Goal: Check status: Check status

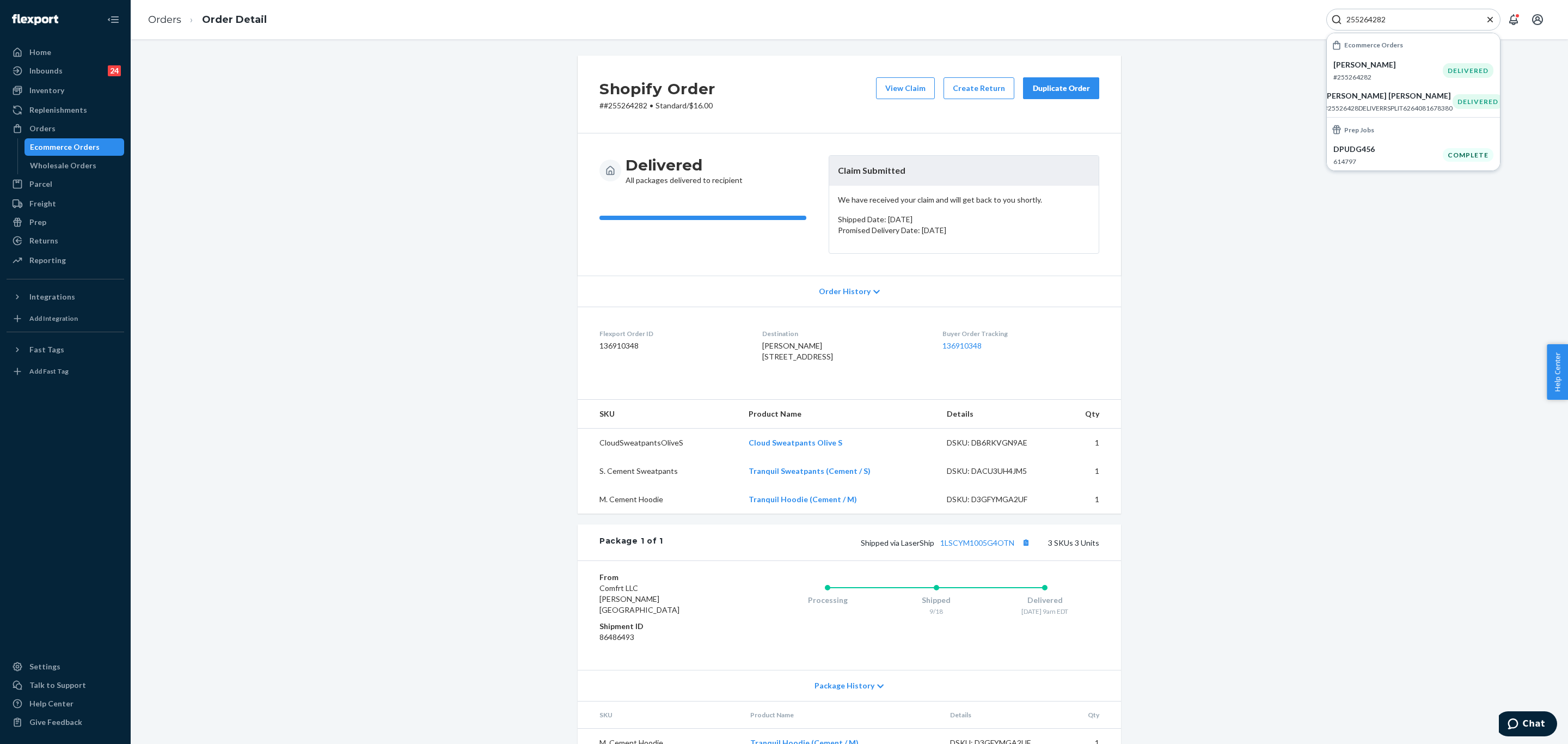
click at [1404, 20] on input "255264282" at bounding box center [1409, 19] width 134 height 11
paste input "#255215904"
click at [1400, 79] on p "#255215909" at bounding box center [1388, 77] width 109 height 9
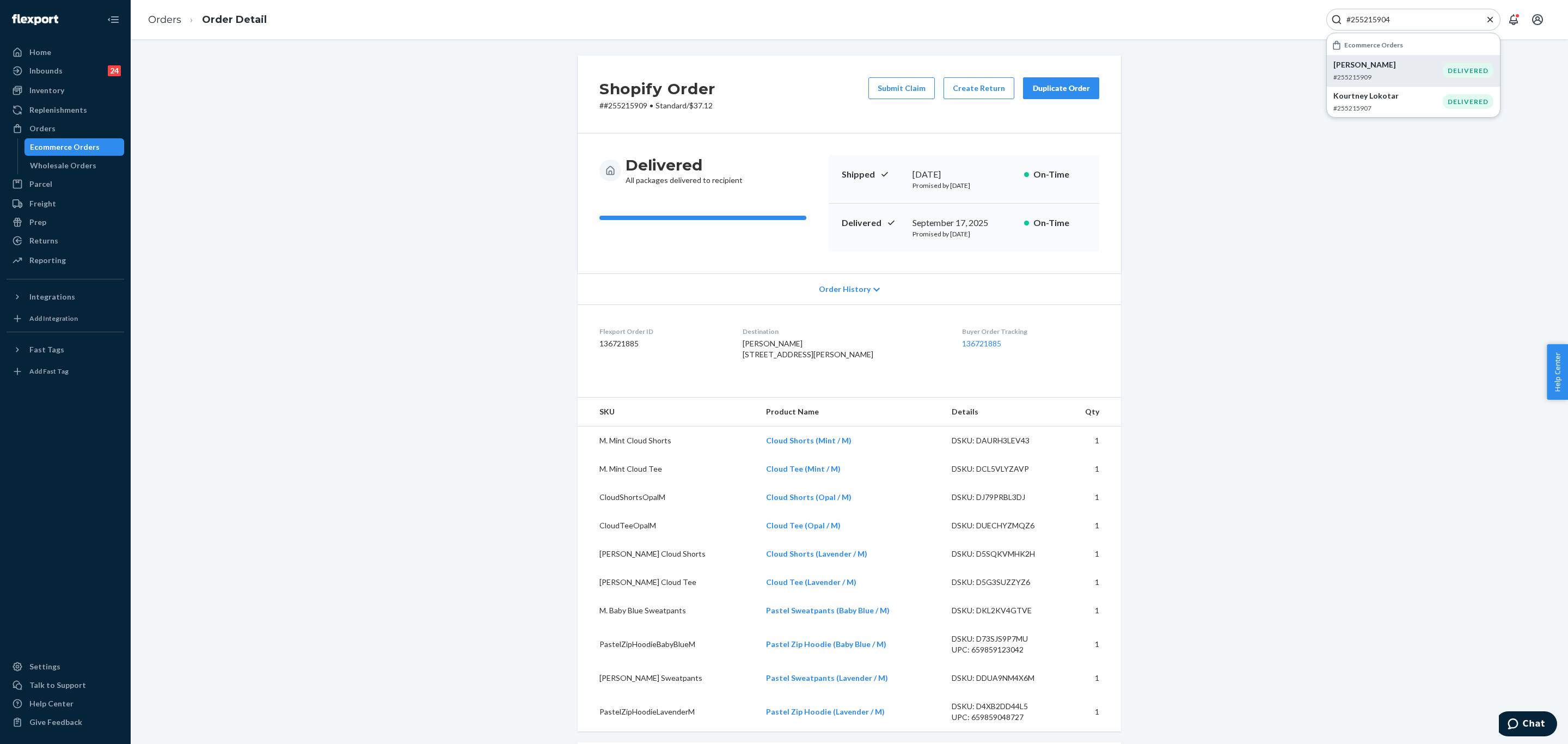
click at [1434, 18] on input "#255215904" at bounding box center [1409, 19] width 134 height 11
click at [1433, 17] on input "#255215904" at bounding box center [1409, 19] width 134 height 11
paste input "Search Input"
click at [1395, 66] on p "Danielle Cabrera" at bounding box center [1388, 65] width 109 height 11
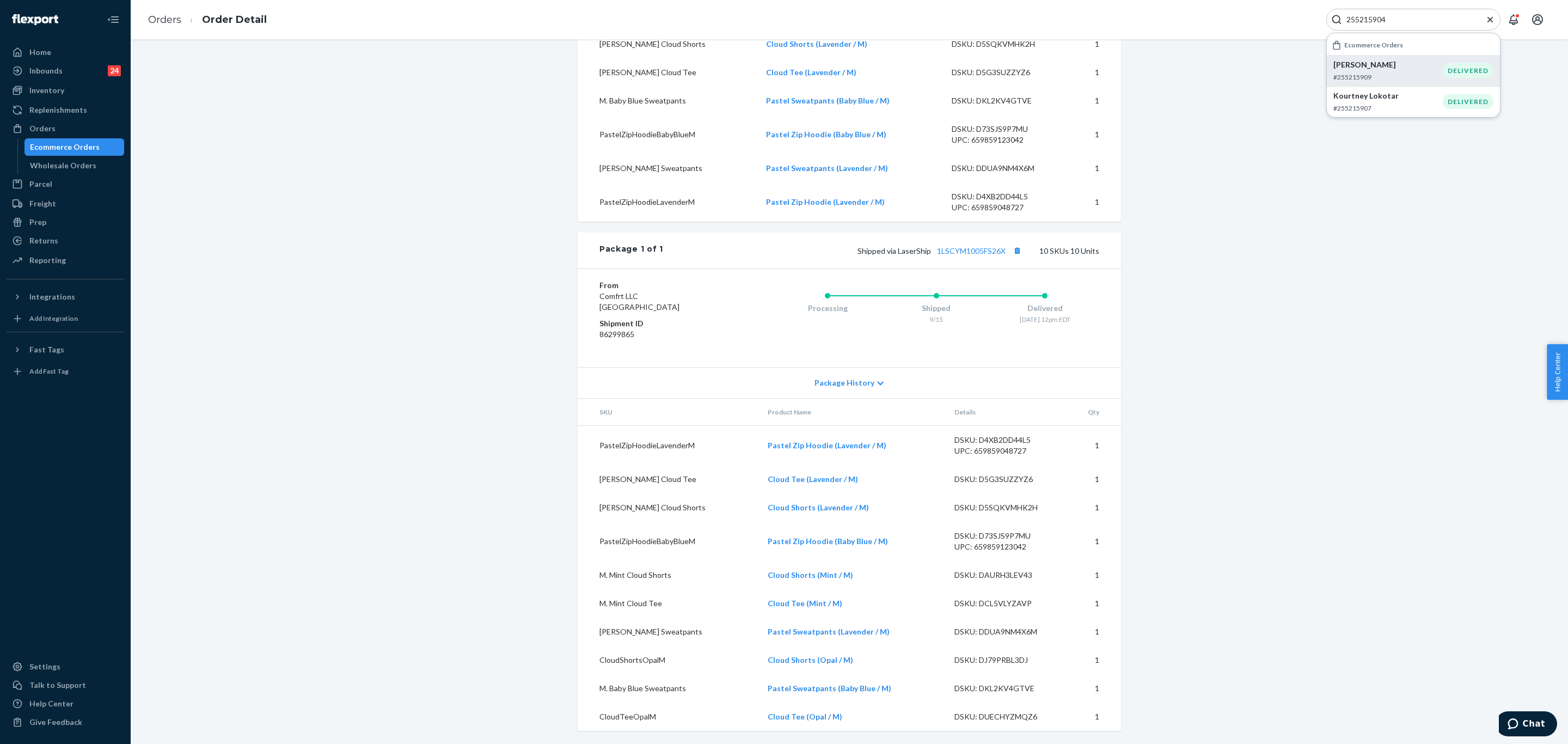
scroll to position [533, 0]
click at [1407, 12] on div "255215904" at bounding box center [1414, 19] width 174 height 22
click at [1405, 14] on input "255215904" at bounding box center [1409, 19] width 134 height 11
paste input "255062868"
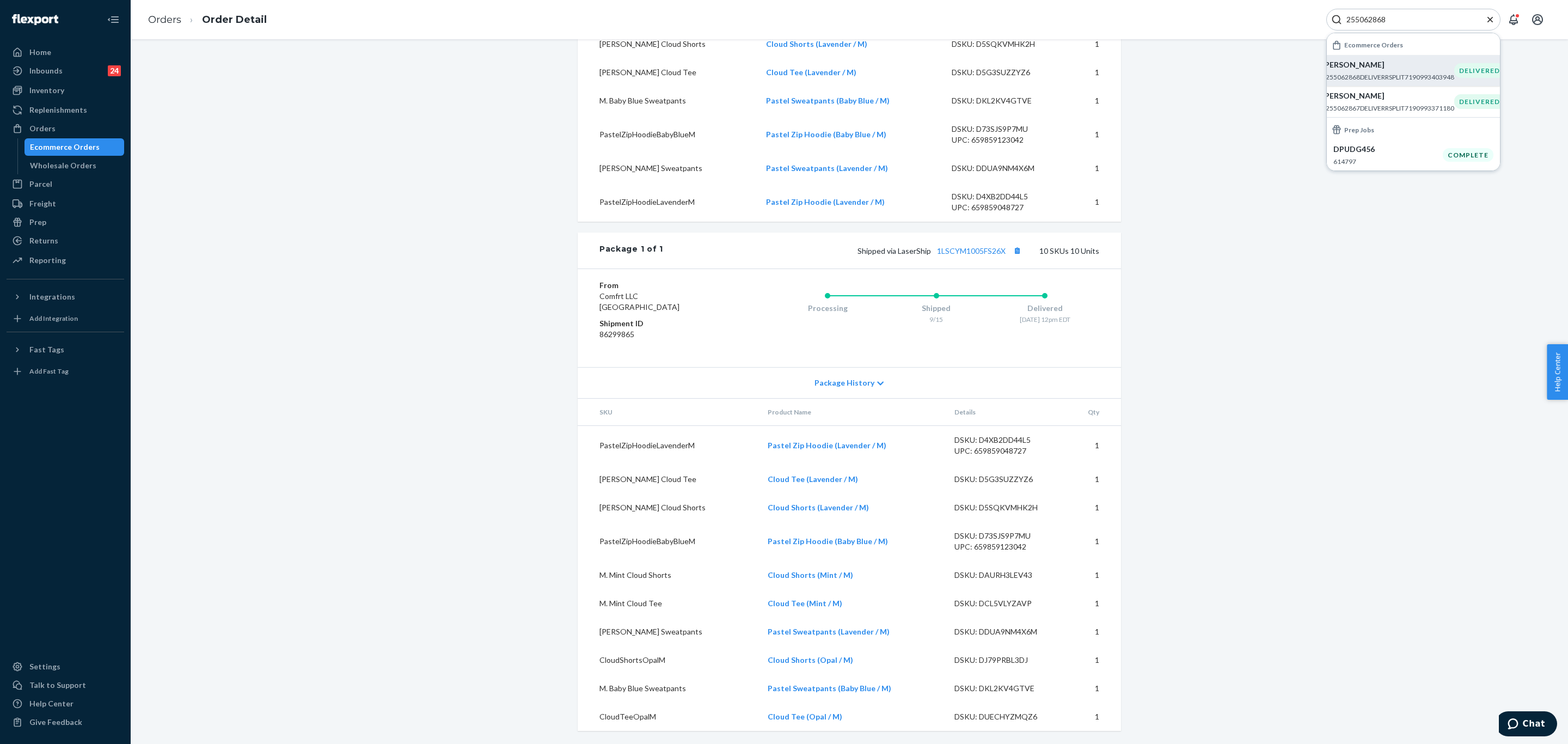
type input "255062868"
click at [1391, 77] on p "#255062868DELIVERRSPLIT7190993403948" at bounding box center [1388, 77] width 132 height 9
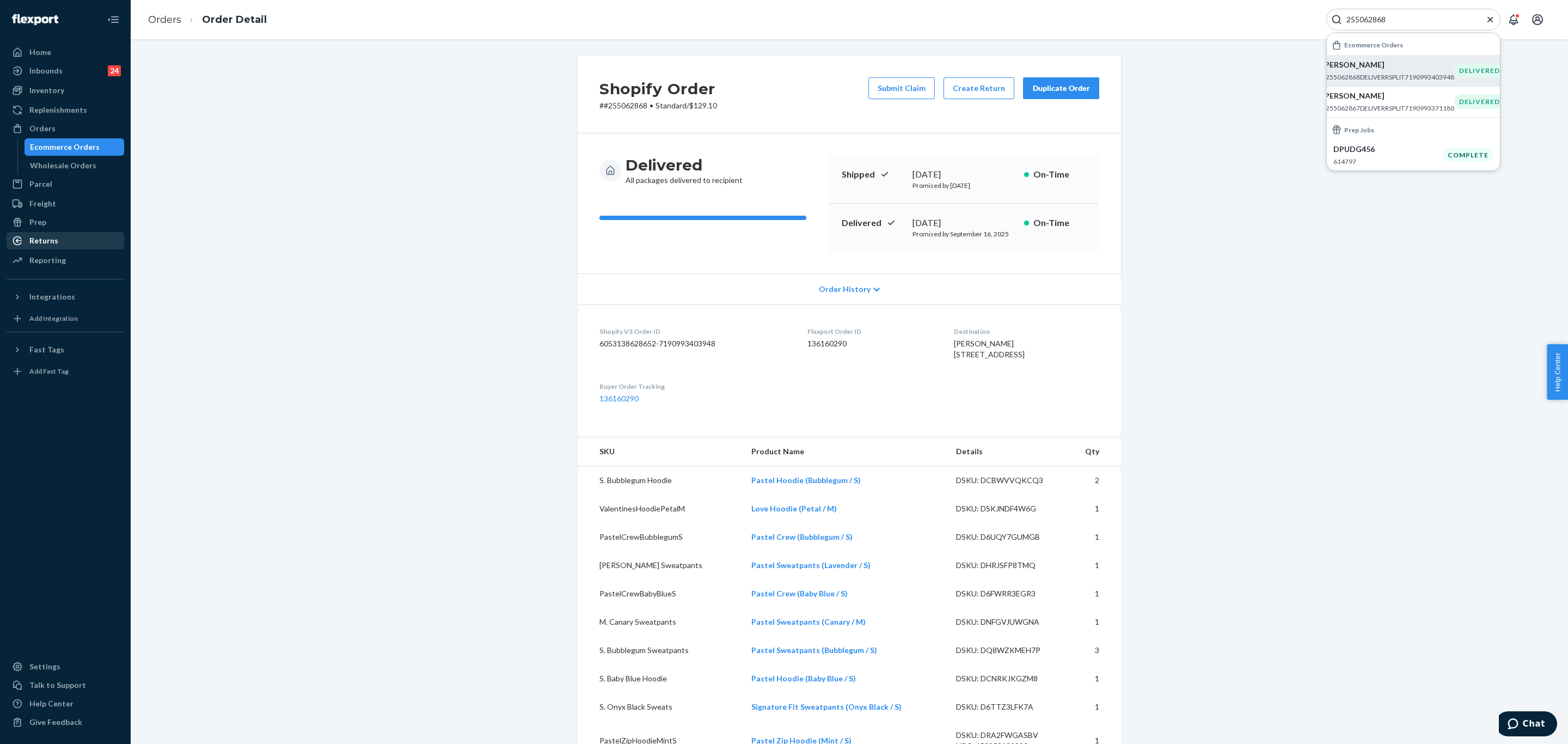
drag, startPoint x: 56, startPoint y: 239, endPoint x: 77, endPoint y: 232, distance: 22.1
click at [56, 239] on div "Returns" at bounding box center [43, 241] width 29 height 11
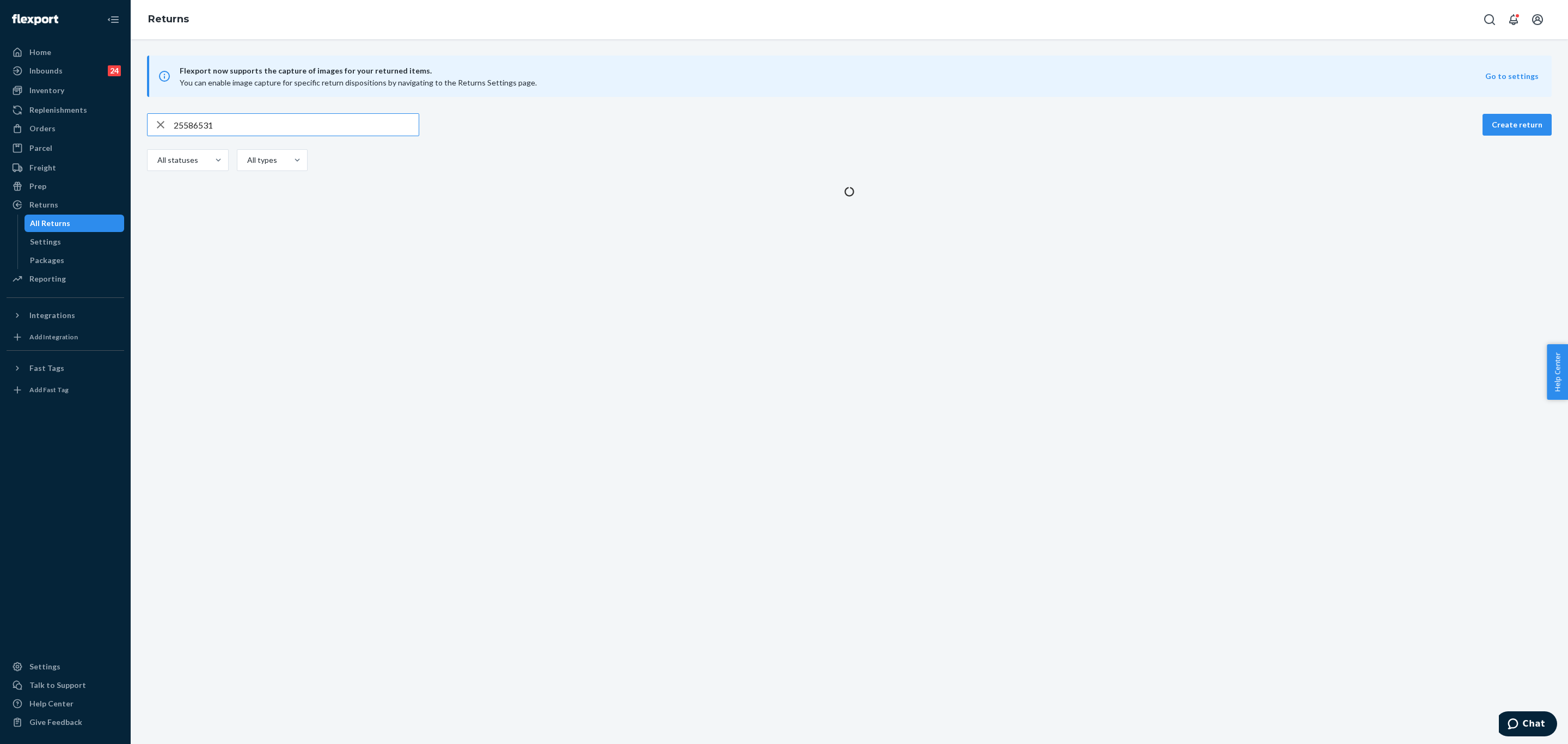
click at [300, 109] on div "Flexport now supports the capture of images for your returned items. You can en…" at bounding box center [849, 127] width 1437 height 142
click at [291, 134] on input "25586531" at bounding box center [296, 125] width 245 height 22
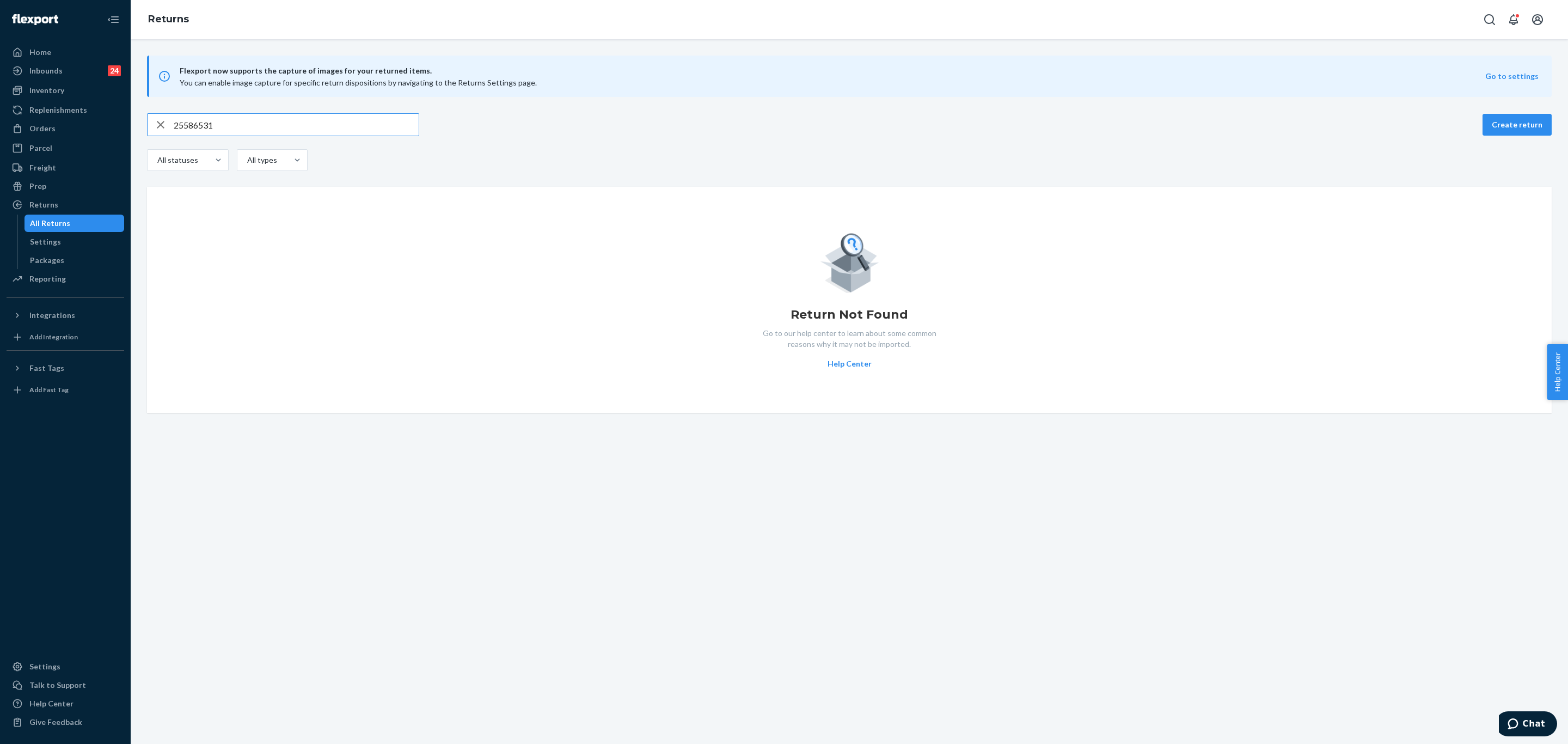
click at [291, 134] on input "25586531" at bounding box center [296, 125] width 245 height 22
paste input "9434636106023302188405"
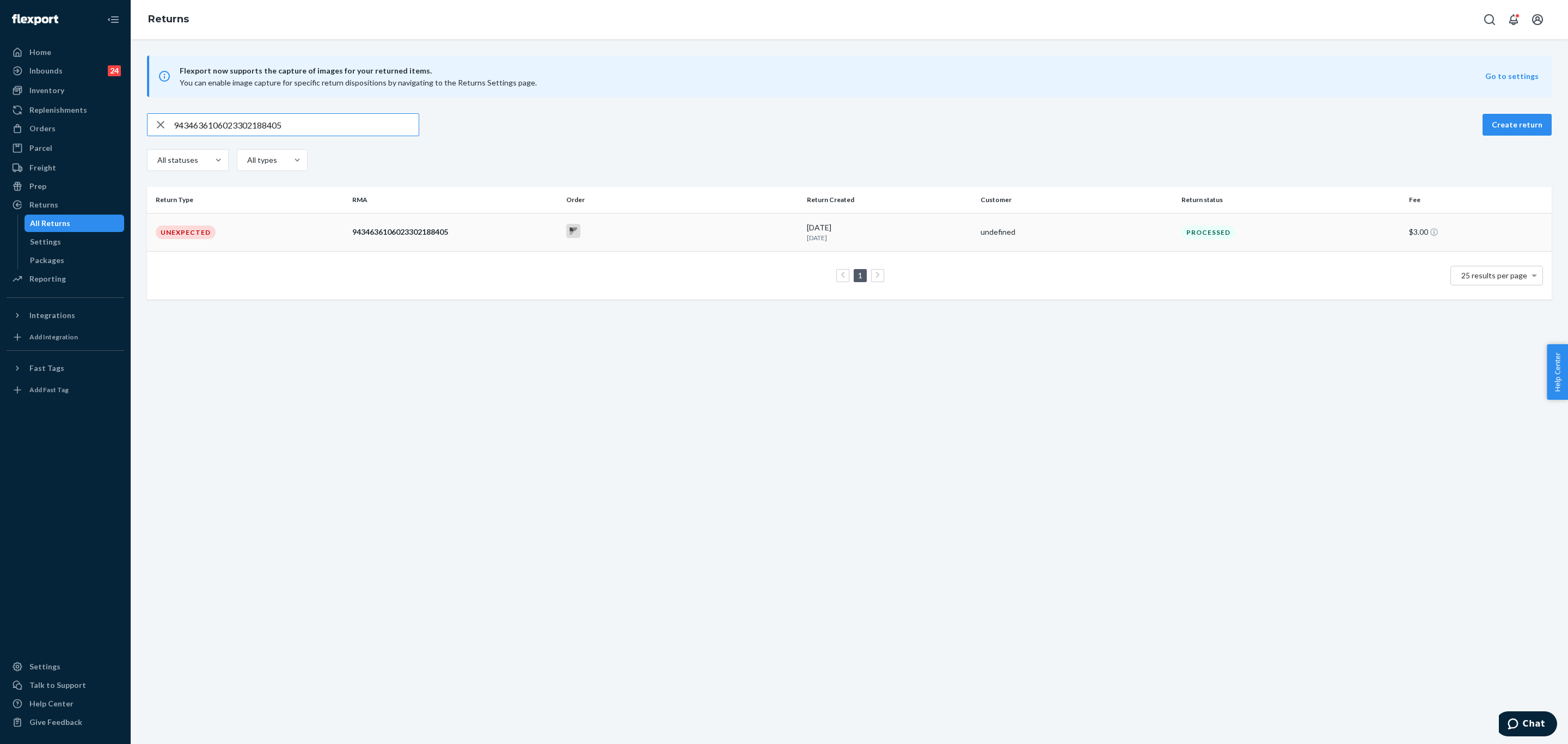
type input "9434636106023302188405"
click at [253, 227] on td "Unexpected" at bounding box center [247, 232] width 201 height 38
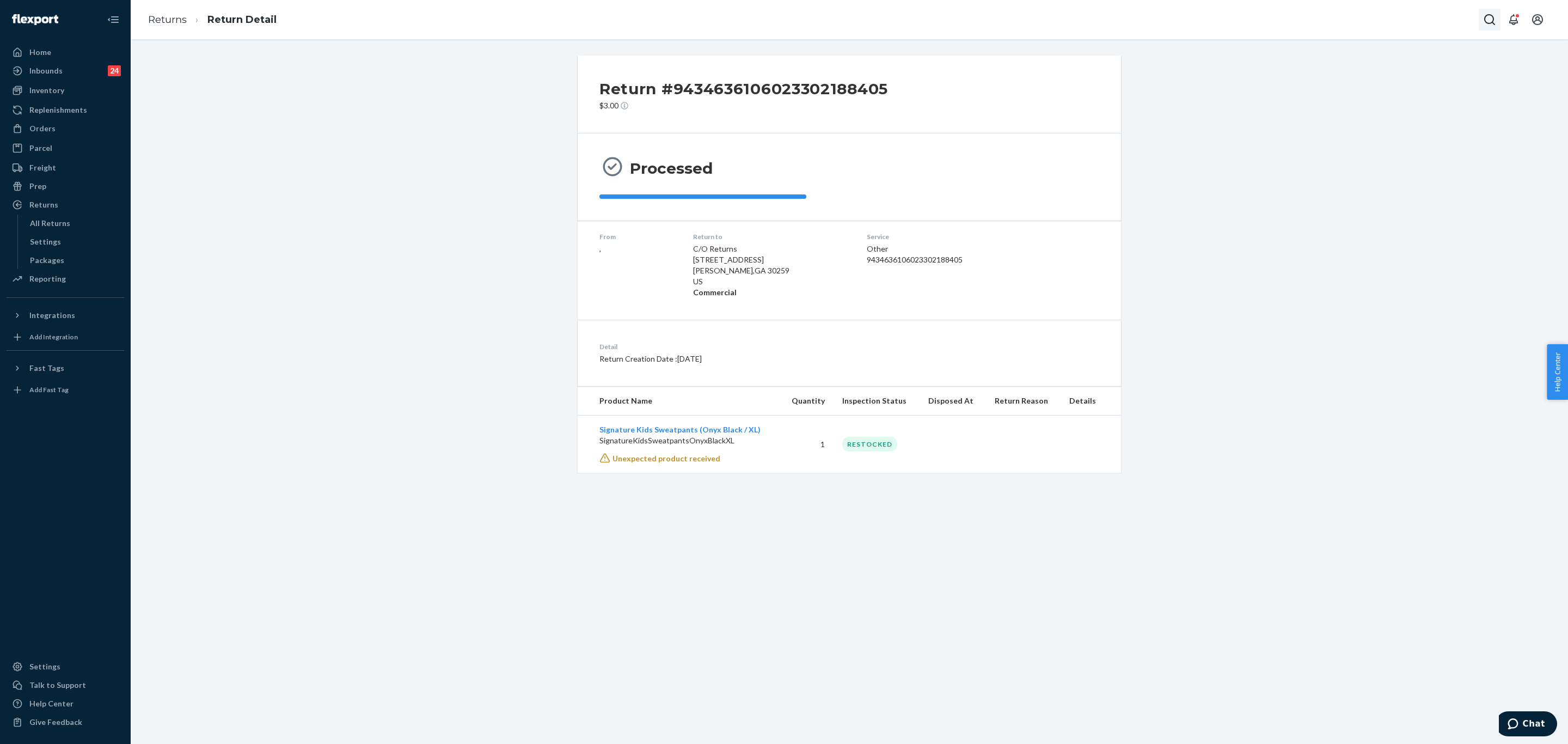
click at [1491, 22] on icon "Open Search Box" at bounding box center [1489, 19] width 13 height 13
click at [1385, 18] on input "Search Input" at bounding box center [1409, 19] width 134 height 11
type input "#254987240"
click at [1384, 65] on p "Lindsey Mantei" at bounding box center [1388, 65] width 132 height 11
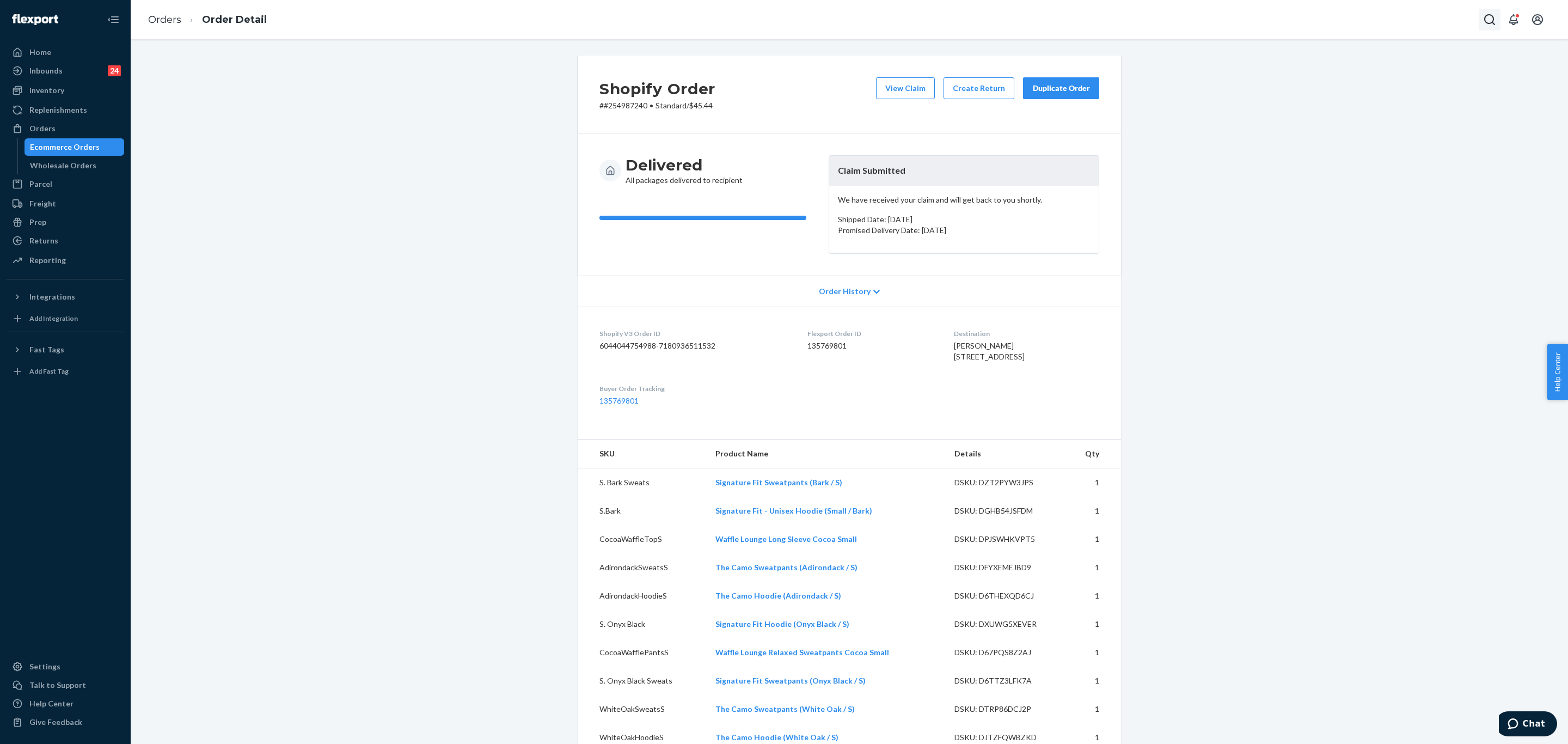
click at [1491, 15] on icon "Open Search Box" at bounding box center [1490, 19] width 11 height 11
click at [1377, 22] on input "Search Input" at bounding box center [1409, 19] width 134 height 11
click at [1385, 65] on p "Nicolas Miramontes" at bounding box center [1388, 65] width 109 height 11
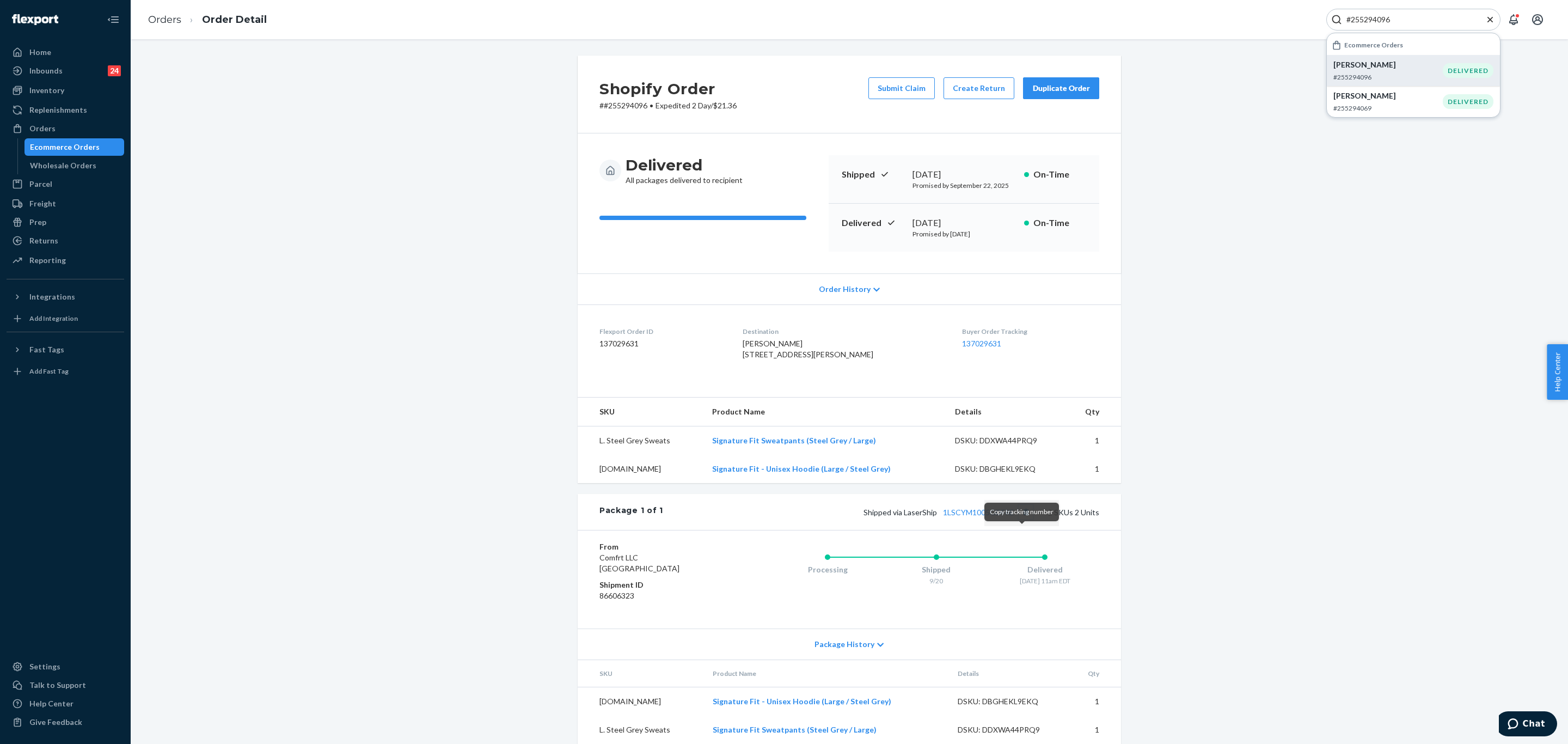
click at [1023, 519] on button "Copy tracking number" at bounding box center [1025, 512] width 14 height 14
click at [1423, 13] on div "#255294096" at bounding box center [1414, 19] width 174 height 22
click at [1389, 20] on input "#255294096" at bounding box center [1409, 19] width 134 height 11
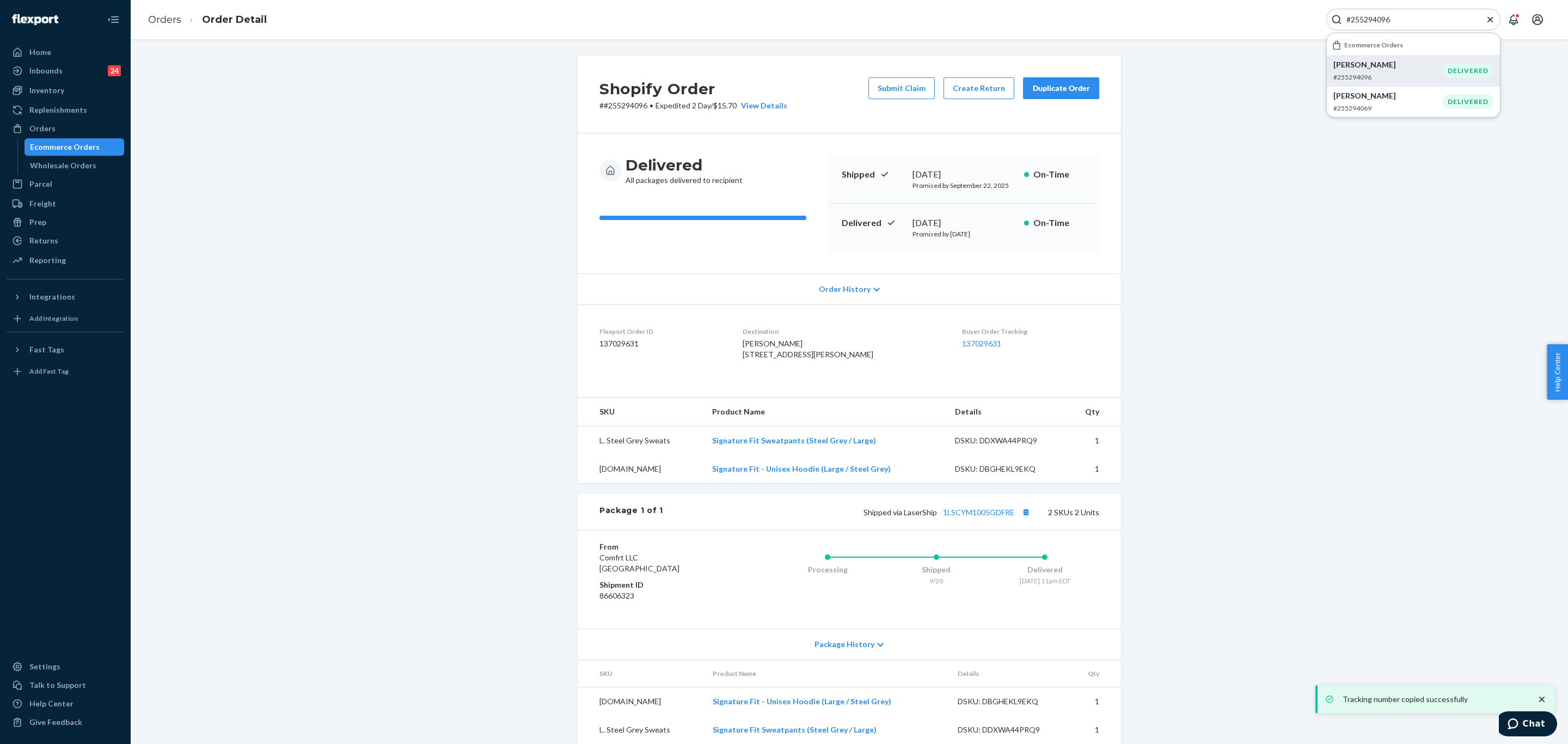
click at [1389, 20] on input "#255294096" at bounding box center [1409, 19] width 134 height 11
paste input "4838865"
type input "#254838865"
click at [1391, 70] on p "Lauren Camp" at bounding box center [1388, 65] width 132 height 11
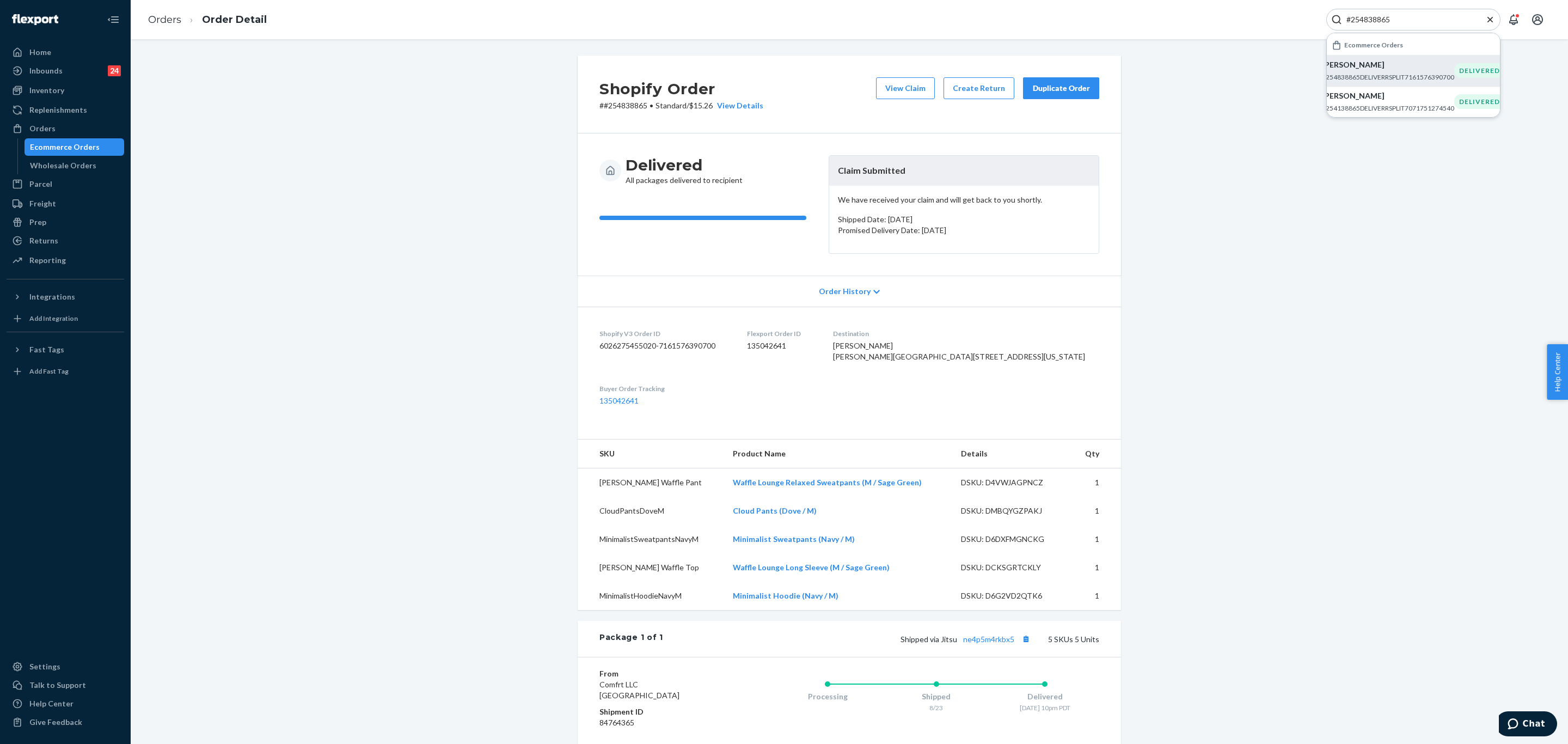
click at [1398, 15] on input "#254838865" at bounding box center [1409, 19] width 134 height 11
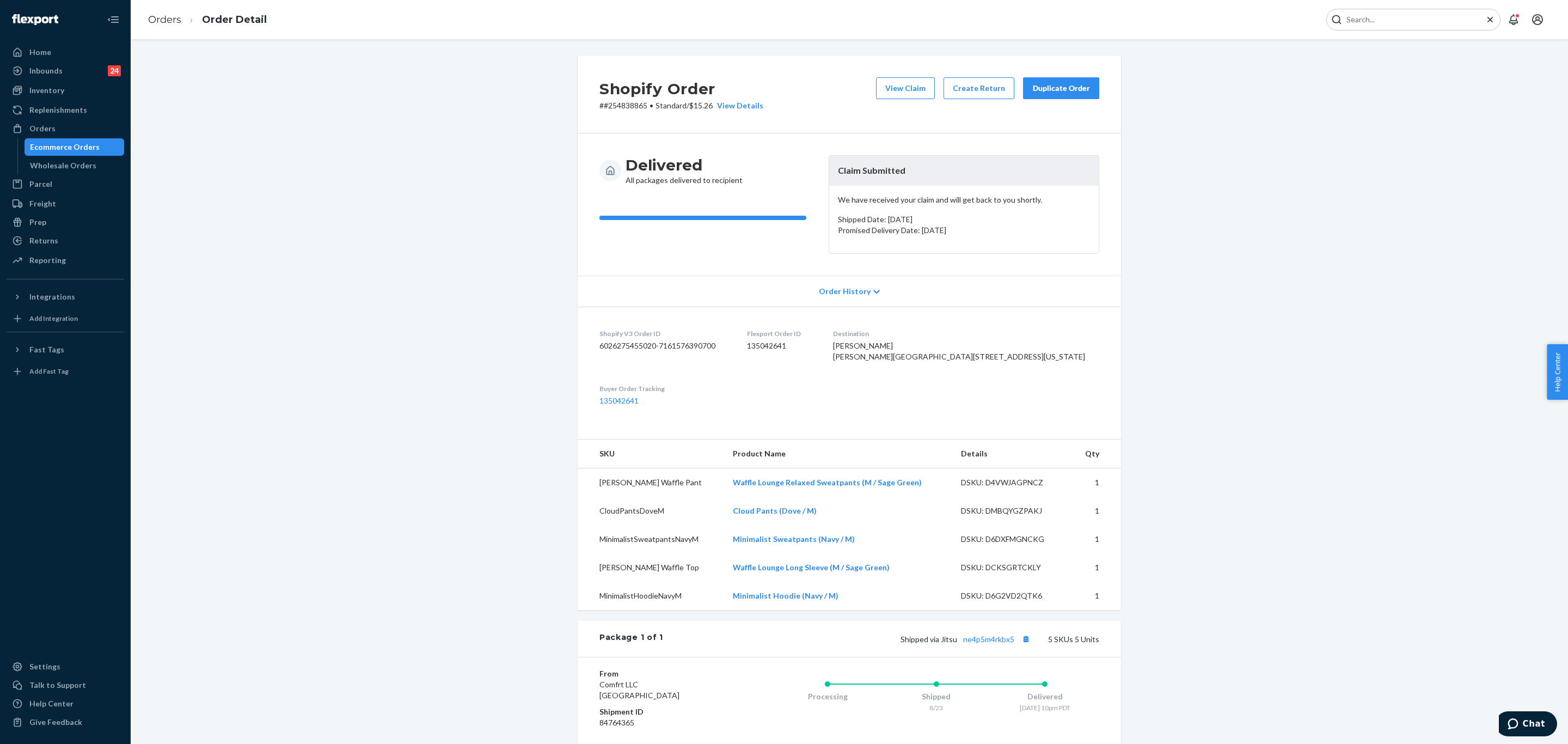
paste input "#254951349"
click at [1381, 65] on p "Gretchen Smith" at bounding box center [1388, 65] width 132 height 11
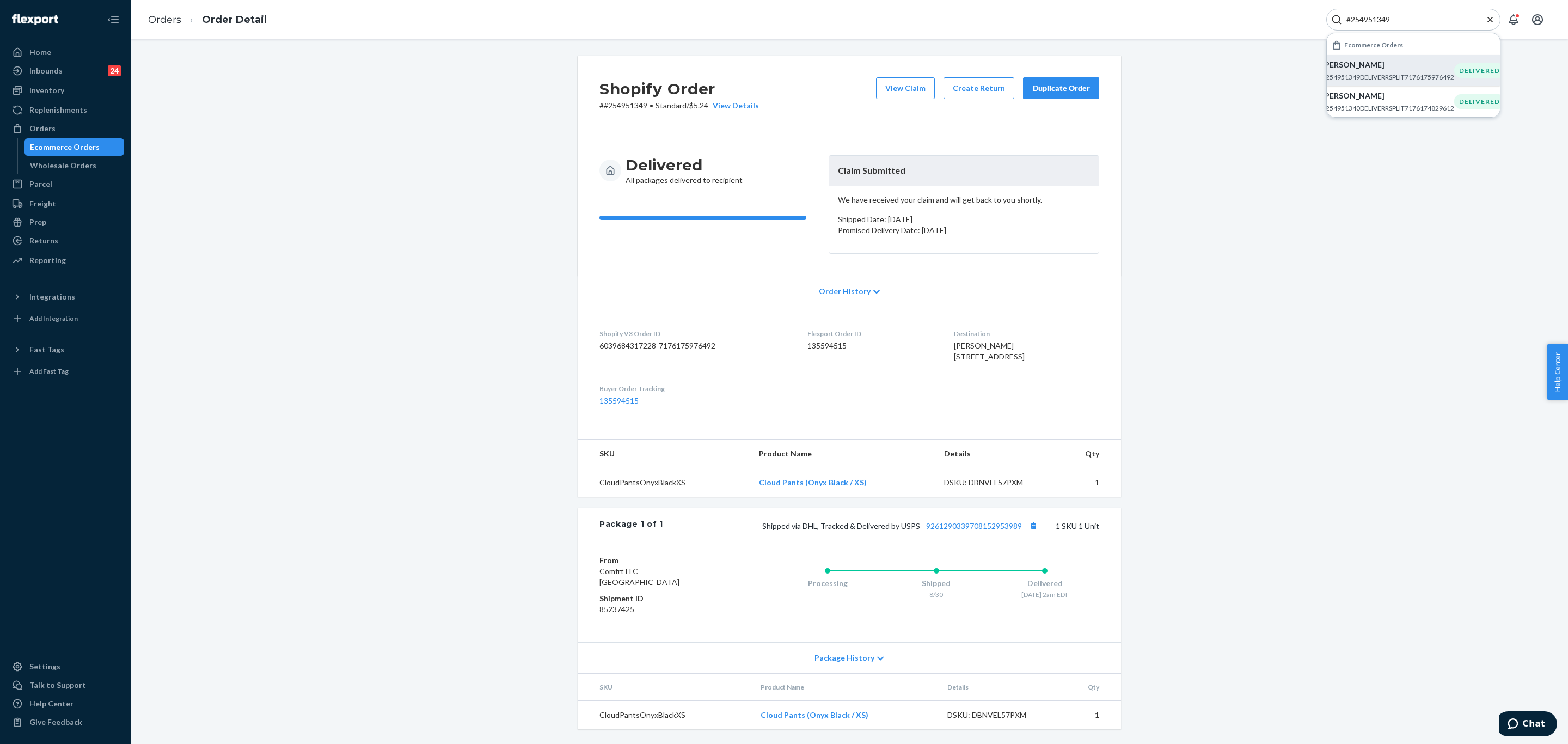
click at [1405, 24] on input "#254951349" at bounding box center [1409, 19] width 134 height 11
click at [1405, 23] on input "#254951349" at bounding box center [1409, 19] width 134 height 11
paste input "5002871"
click at [1375, 77] on p "#255002871DELIVERRSPLIT7182895185964" at bounding box center [1388, 77] width 132 height 9
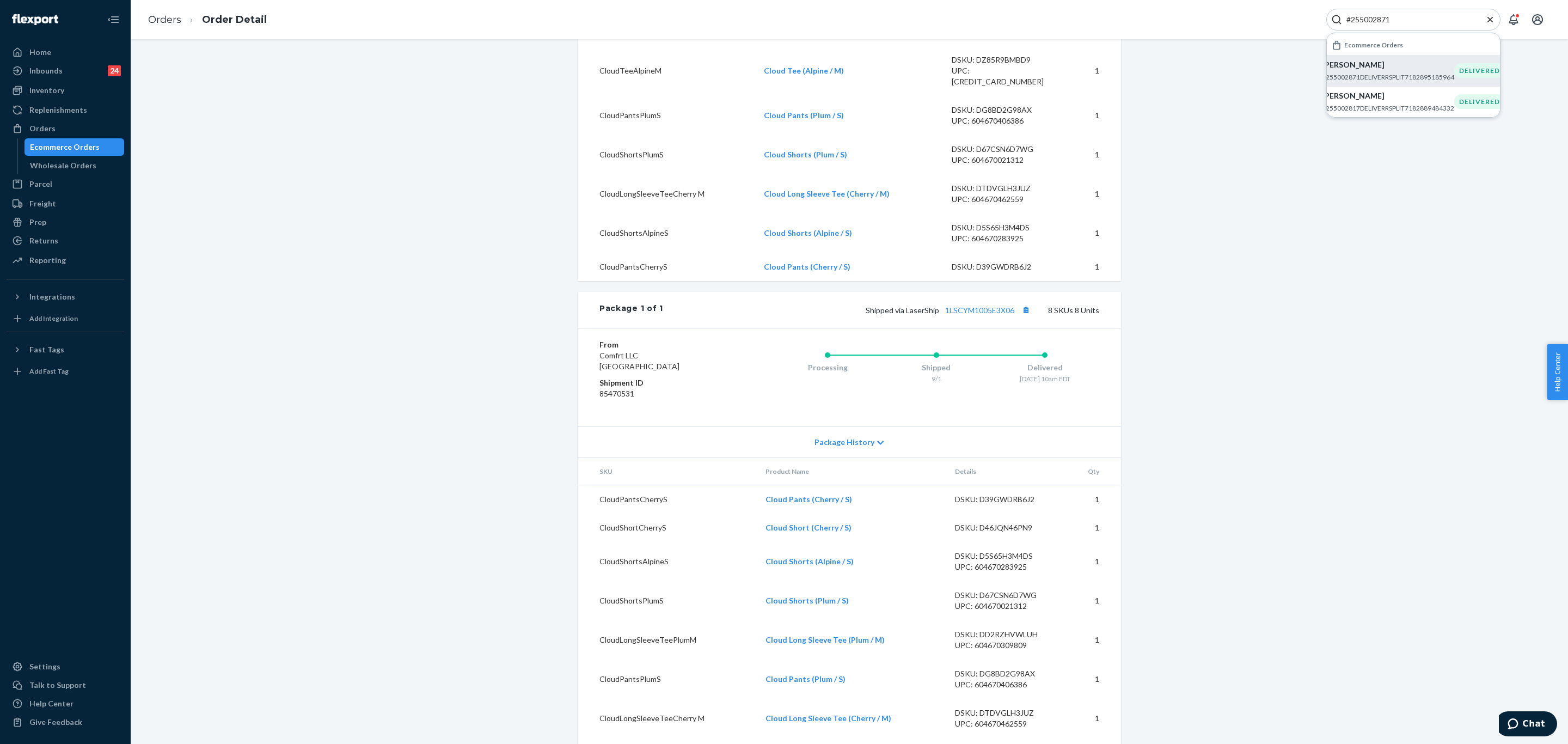
scroll to position [245, 0]
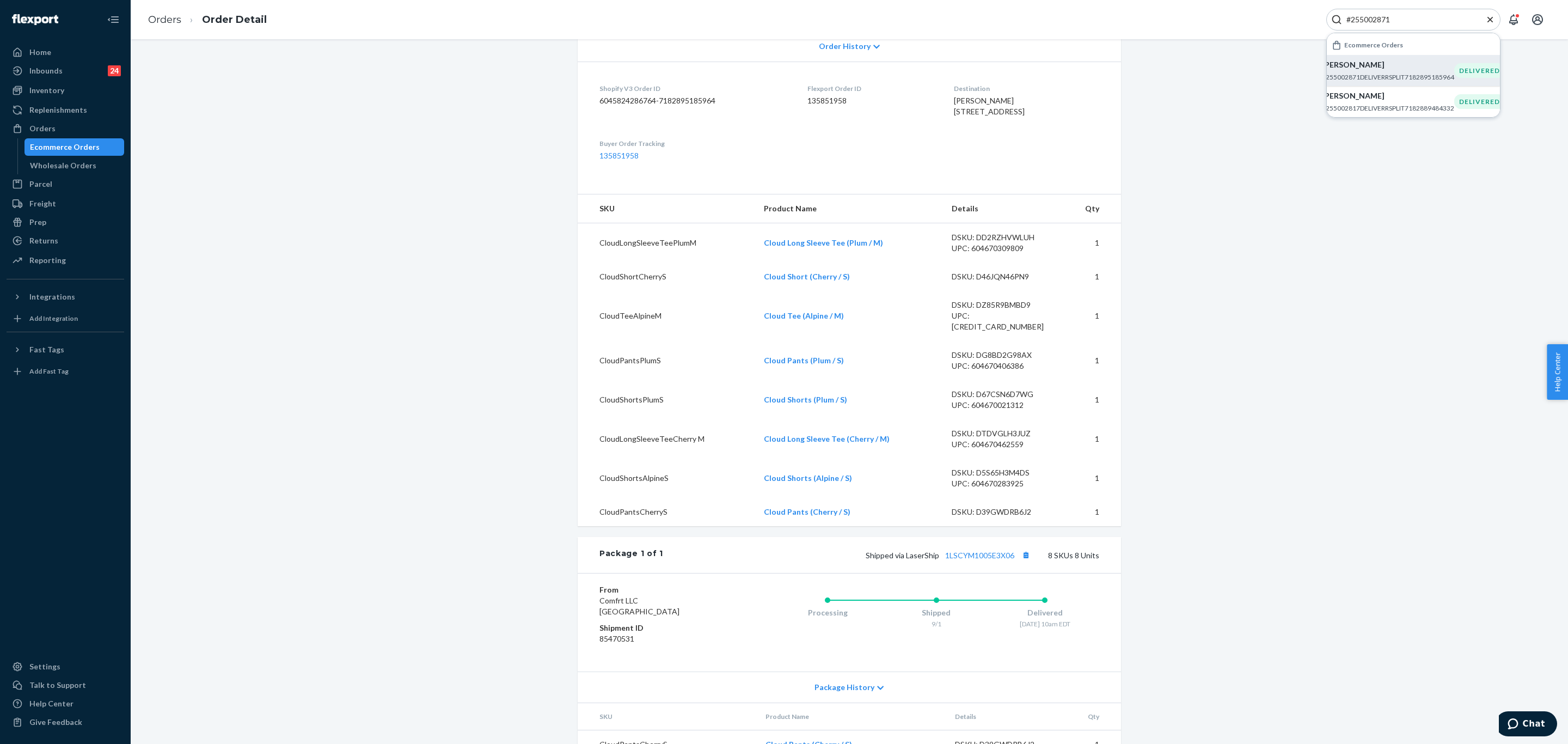
click at [1434, 16] on input "#255002871" at bounding box center [1409, 19] width 134 height 11
click at [1397, 69] on p "Kathleen Carlton" at bounding box center [1388, 65] width 132 height 11
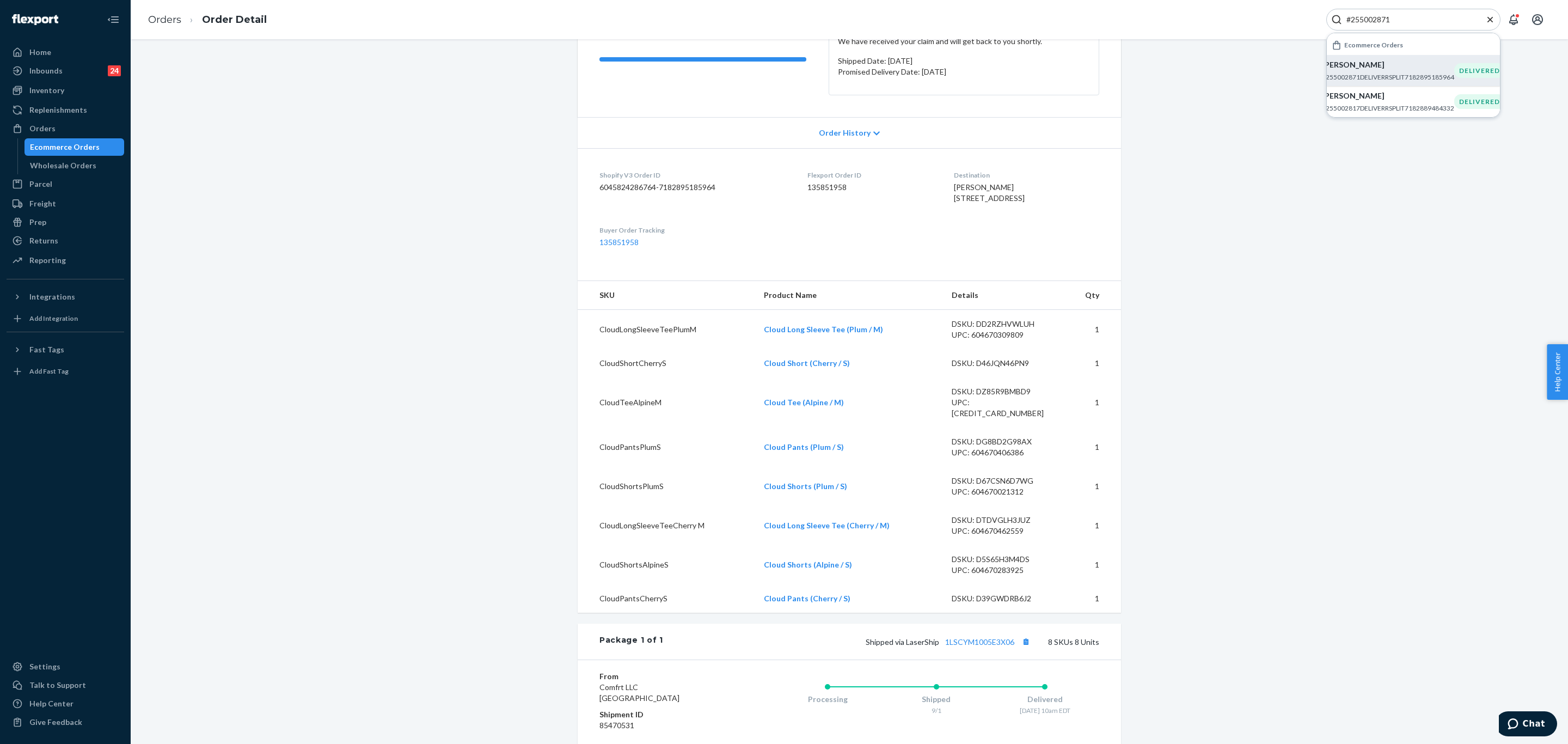
scroll to position [0, 0]
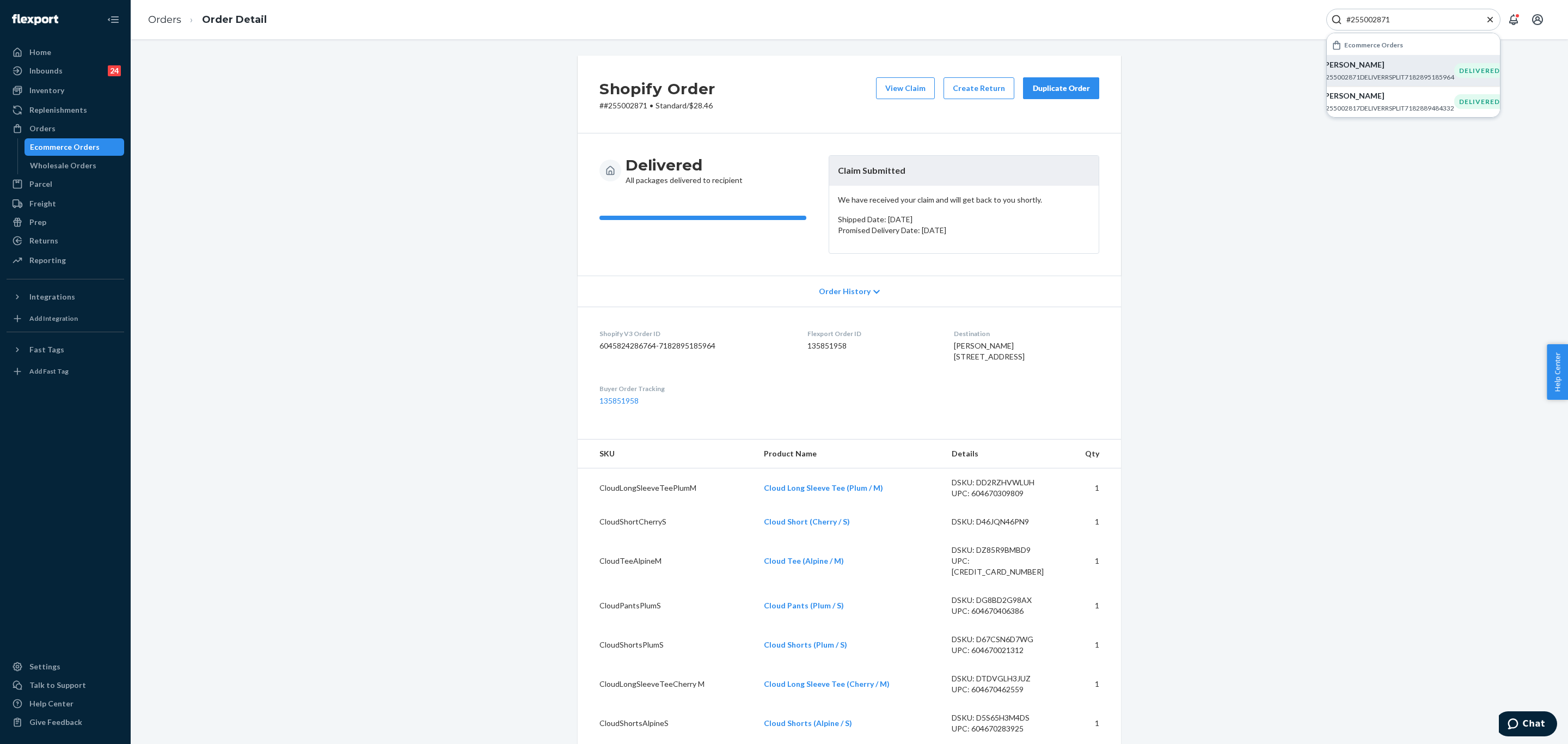
click at [1400, 24] on input "#255002871" at bounding box center [1409, 19] width 134 height 11
paste input "259704"
click at [1387, 70] on p "Lisa Cook" at bounding box center [1388, 65] width 109 height 11
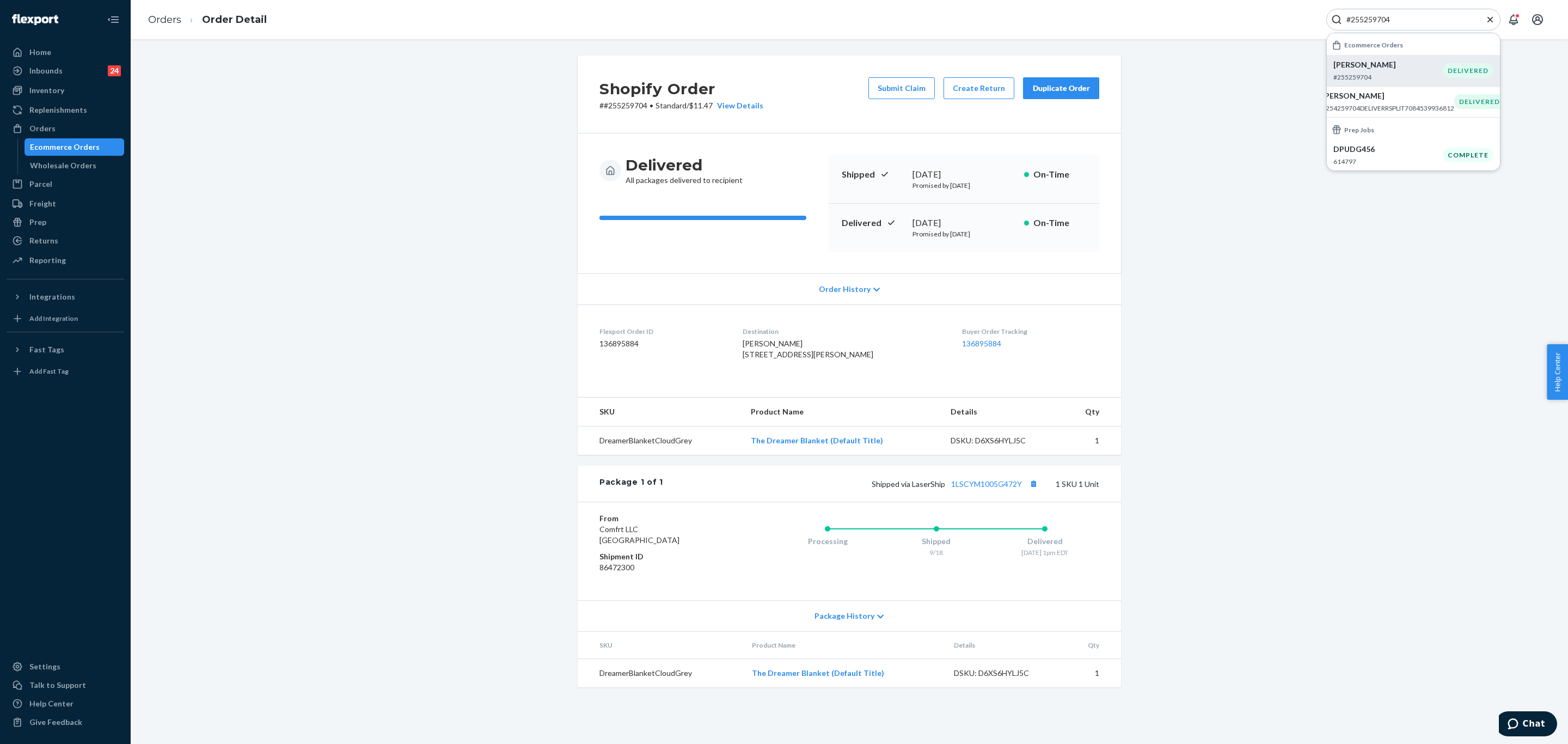
click at [1395, 24] on input "#255259704" at bounding box center [1409, 19] width 134 height 11
click at [1397, 20] on input "#255259704" at bounding box center [1409, 19] width 134 height 11
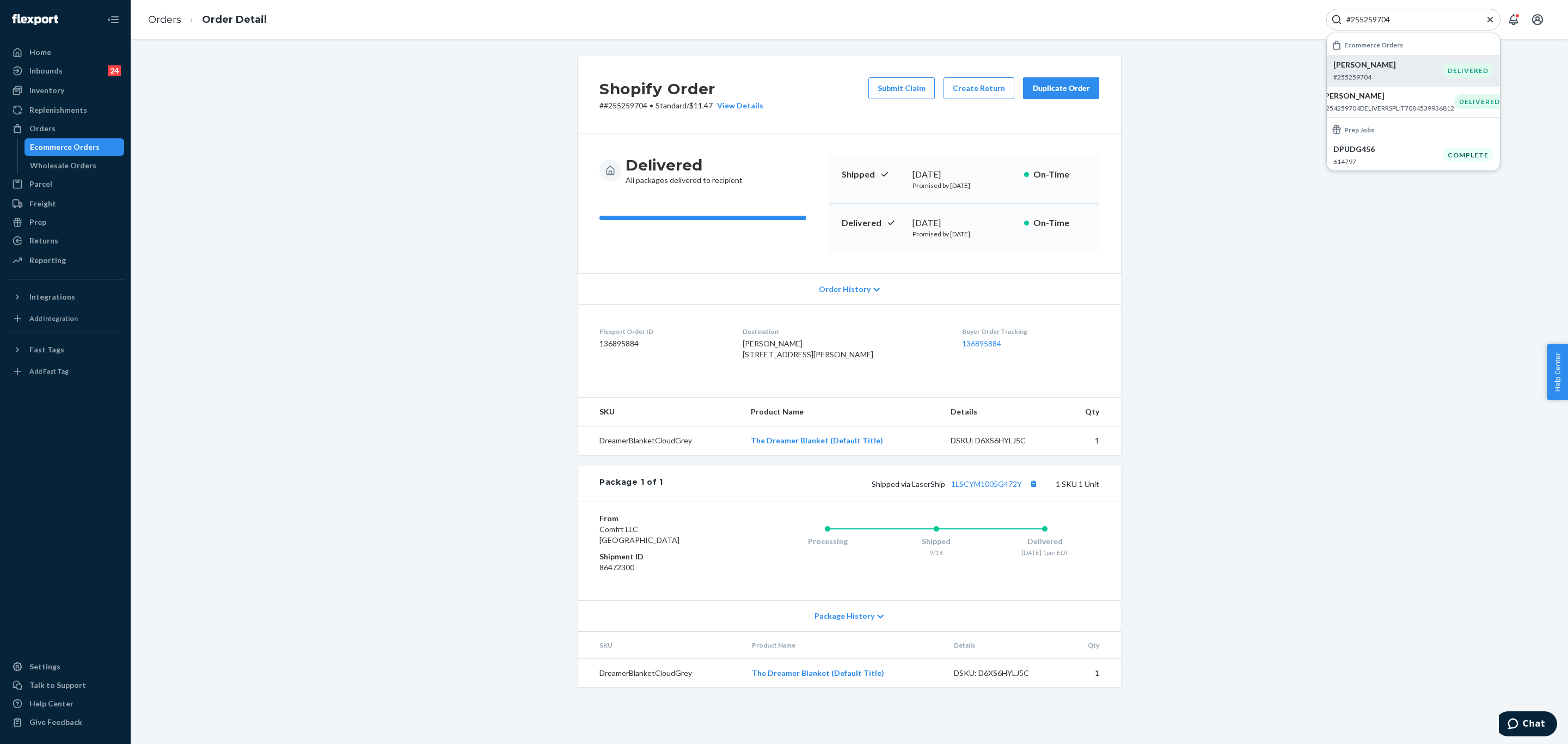
paste input "253905492"
type input "253905492"
click at [1382, 66] on p "Sammy Cooper" at bounding box center [1388, 65] width 132 height 11
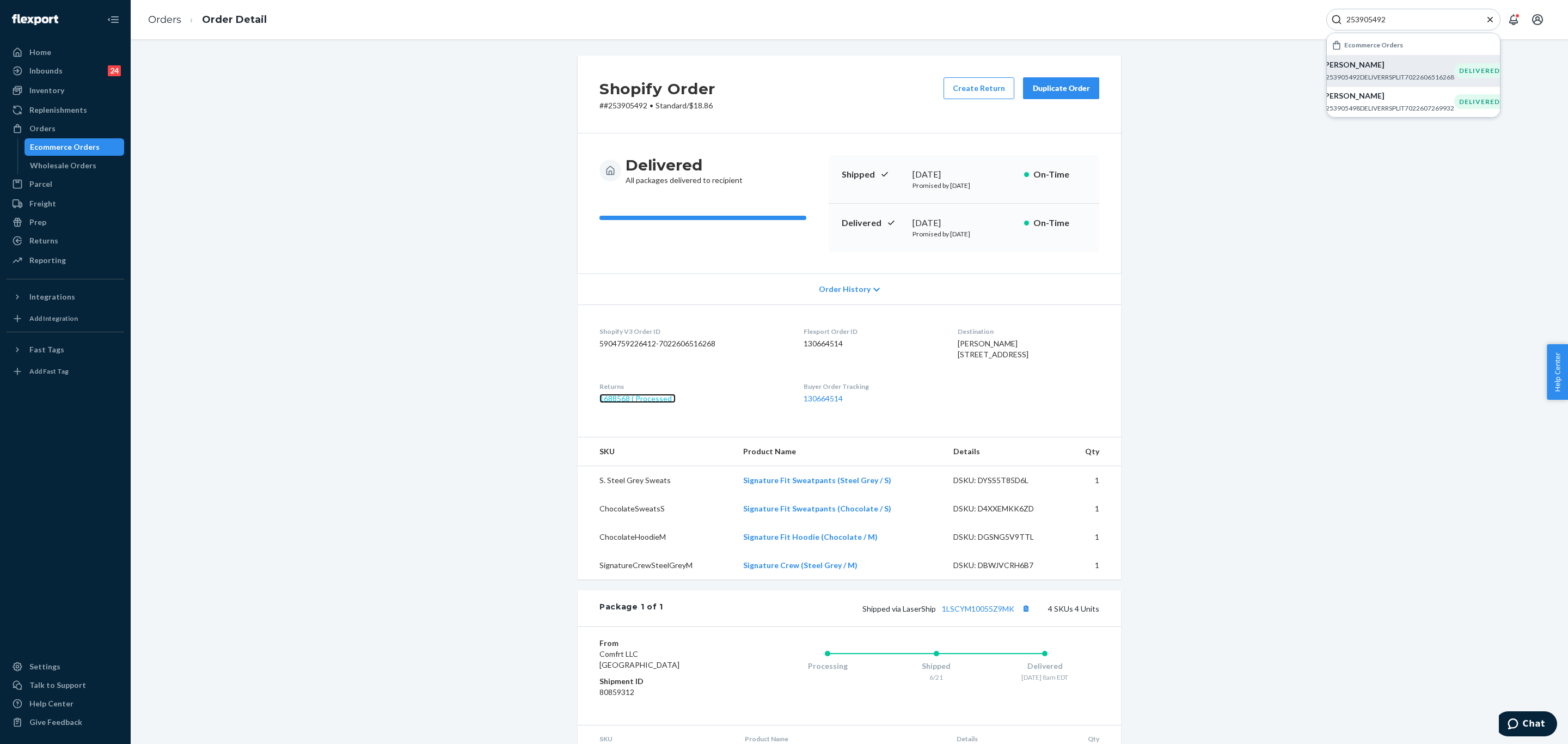
click at [611, 403] on link "1688568 ( Processed )" at bounding box center [638, 398] width 77 height 9
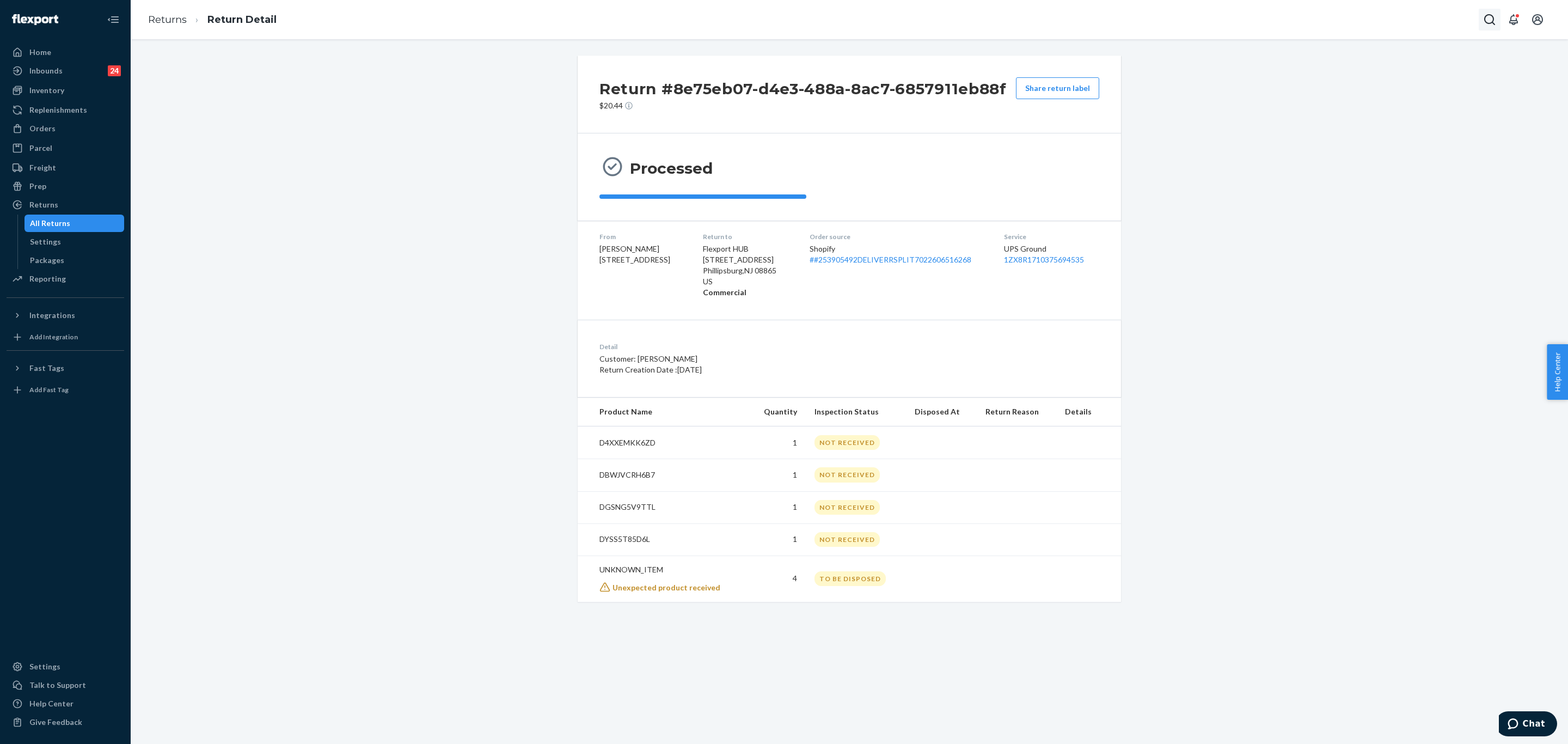
click at [1492, 19] on icon "Open Search Box" at bounding box center [1489, 19] width 13 height 13
click at [1395, 17] on input "Search Input" at bounding box center [1409, 19] width 134 height 11
type input "#254274820"
click at [1390, 69] on p "Tommi Tommi" at bounding box center [1388, 65] width 132 height 11
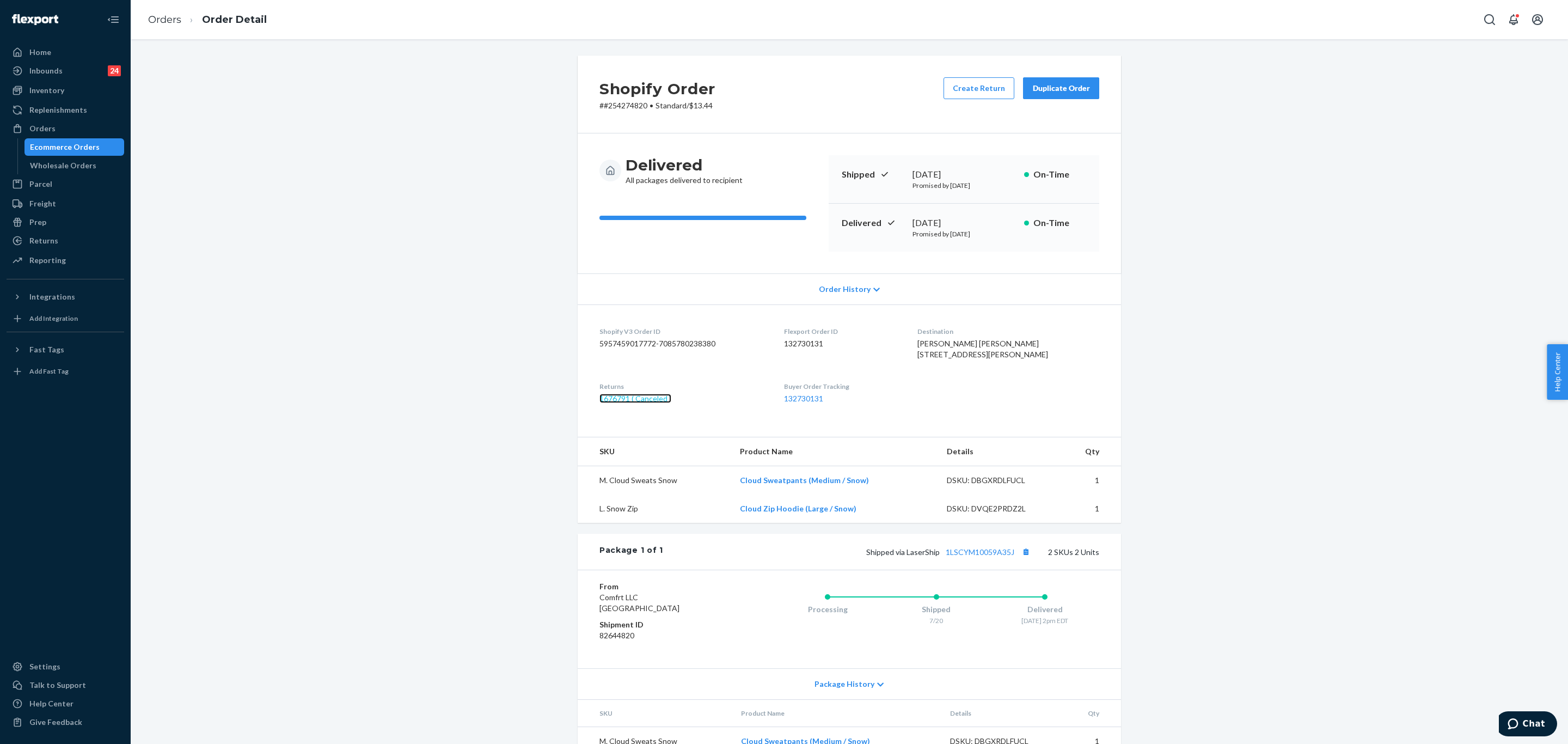
click at [627, 403] on link "1676791 ( Canceled )" at bounding box center [635, 398] width 72 height 9
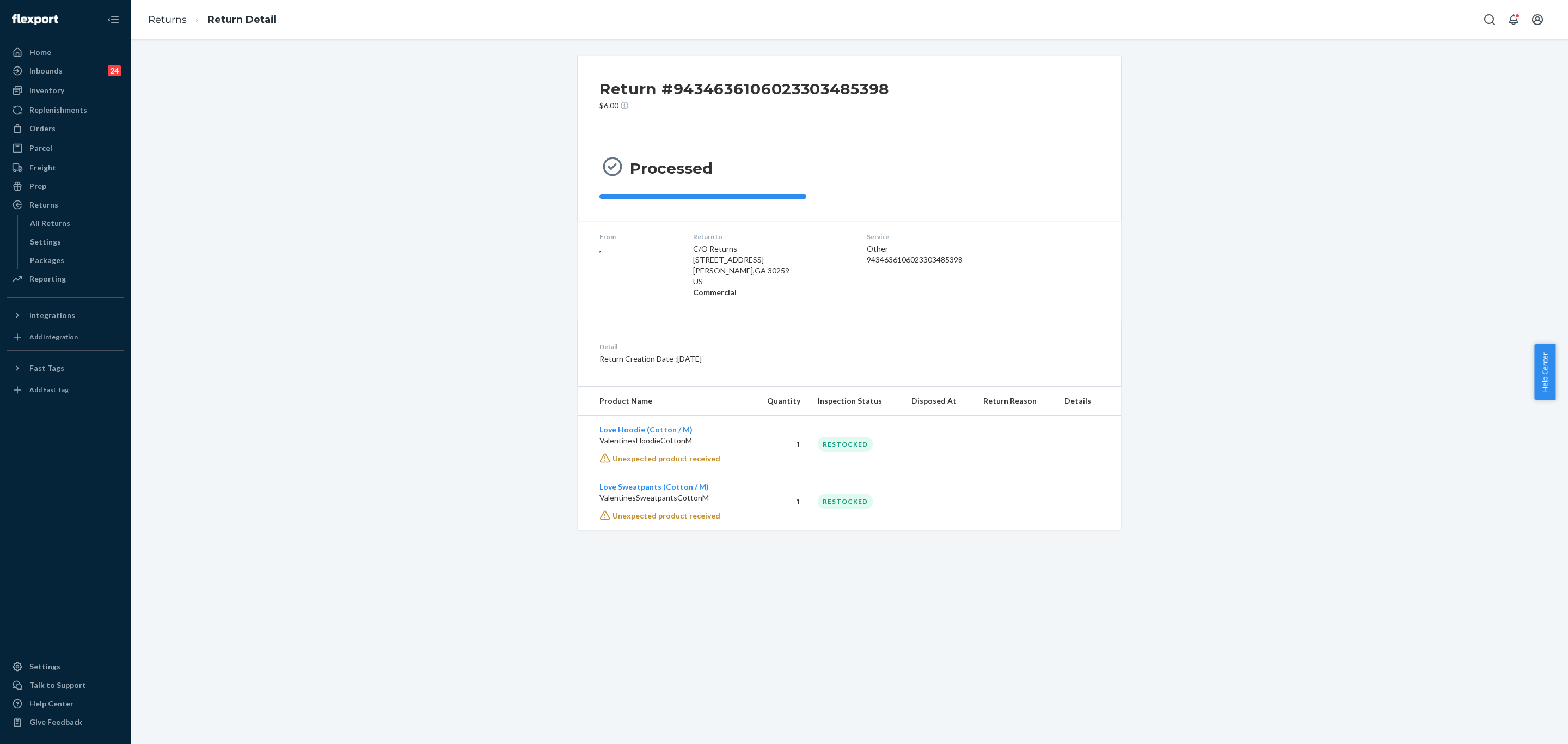
drag, startPoint x: 465, startPoint y: 172, endPoint x: 455, endPoint y: 110, distance: 62.8
click at [465, 170] on div "Return #9434636106023303485398 $6.00 Processed From , Return to C/O Returns [ST…" at bounding box center [849, 293] width 1421 height 475
